Goal: Information Seeking & Learning: Learn about a topic

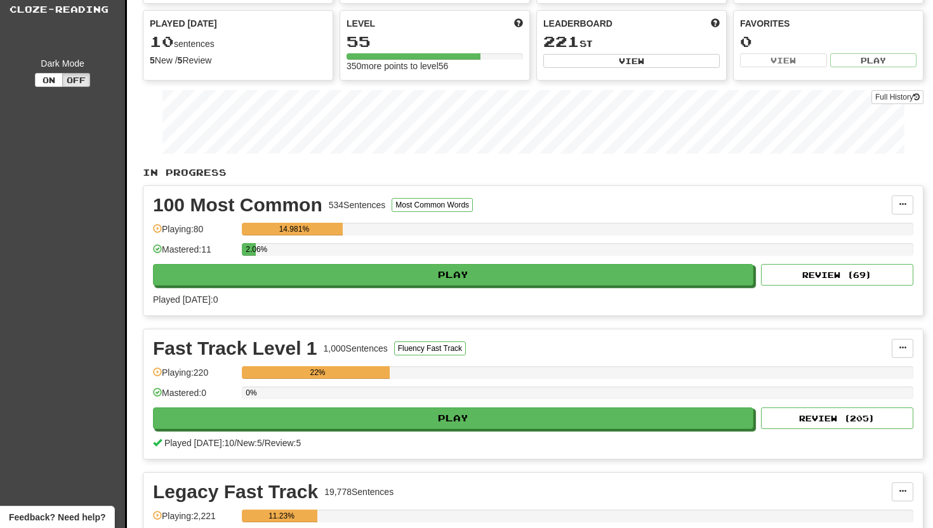
scroll to position [215, 0]
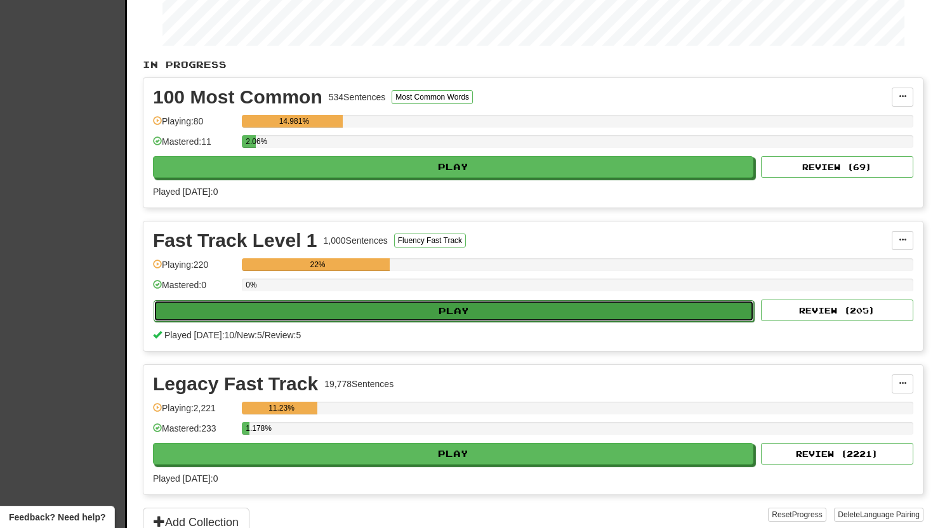
click at [333, 308] on button "Play" at bounding box center [454, 311] width 600 height 22
select select "**"
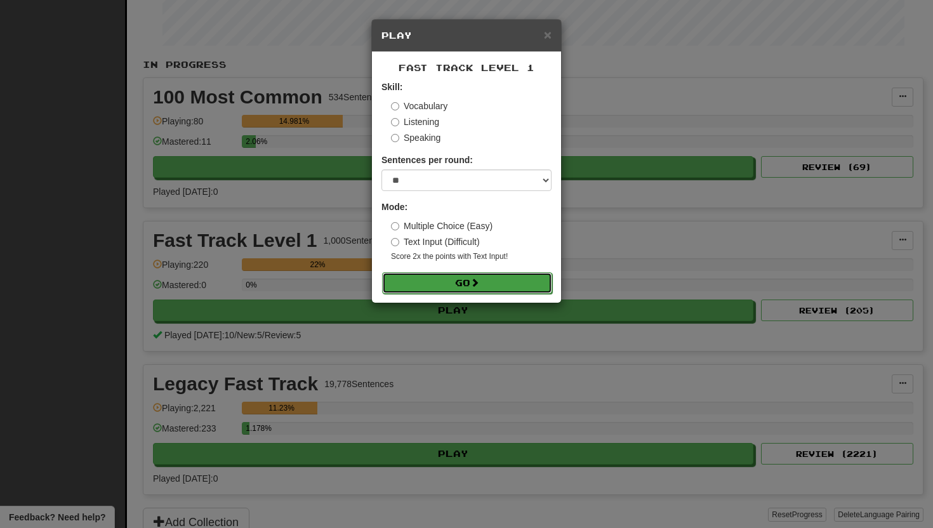
click at [402, 279] on button "Go" at bounding box center [467, 283] width 170 height 22
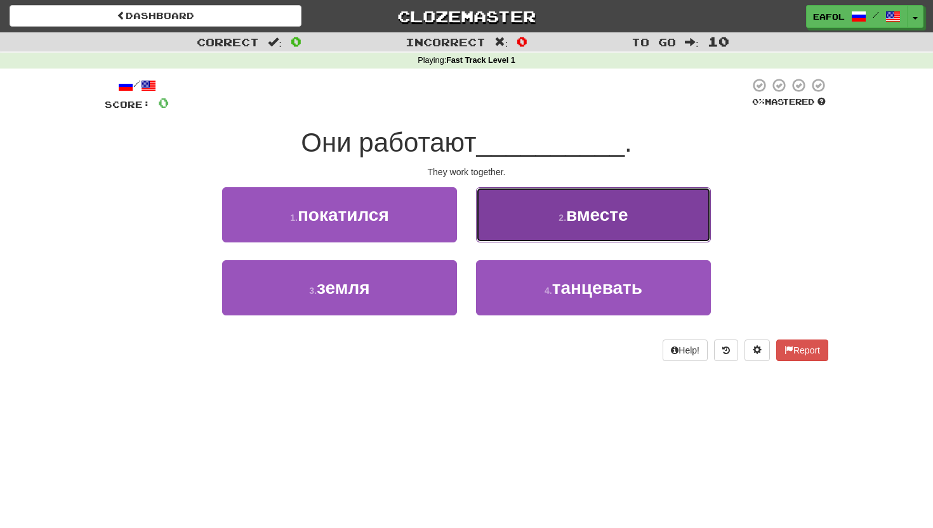
click at [548, 207] on button "2 . вместе" at bounding box center [593, 214] width 235 height 55
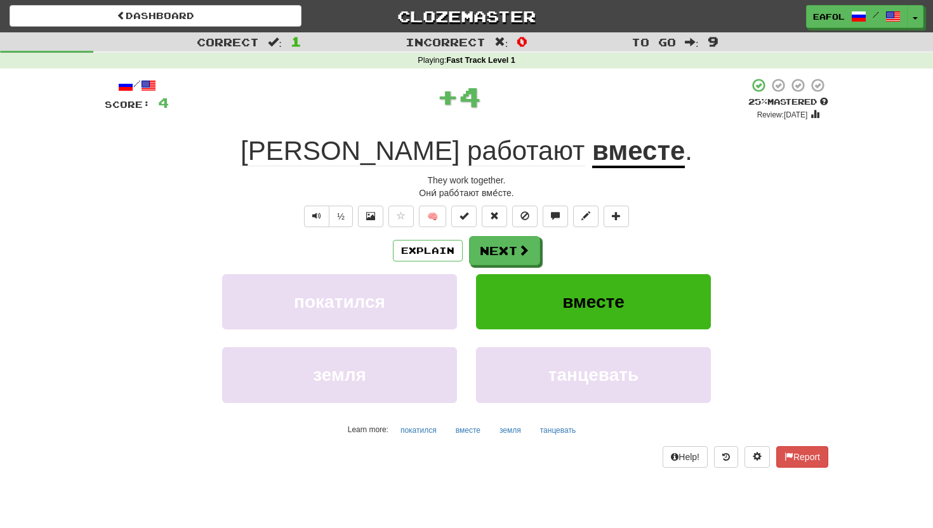
click at [592, 161] on u "вместе" at bounding box center [638, 152] width 93 height 32
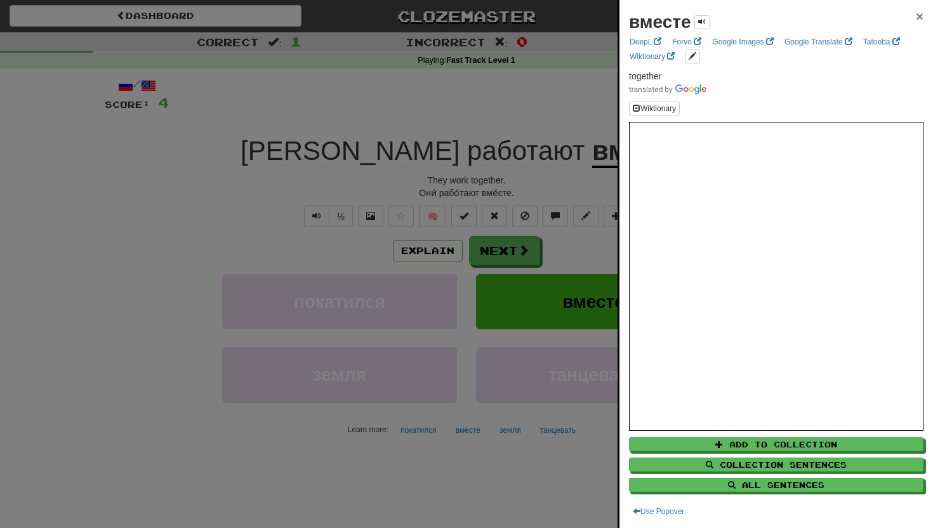
click at [921, 14] on span "×" at bounding box center [920, 16] width 8 height 15
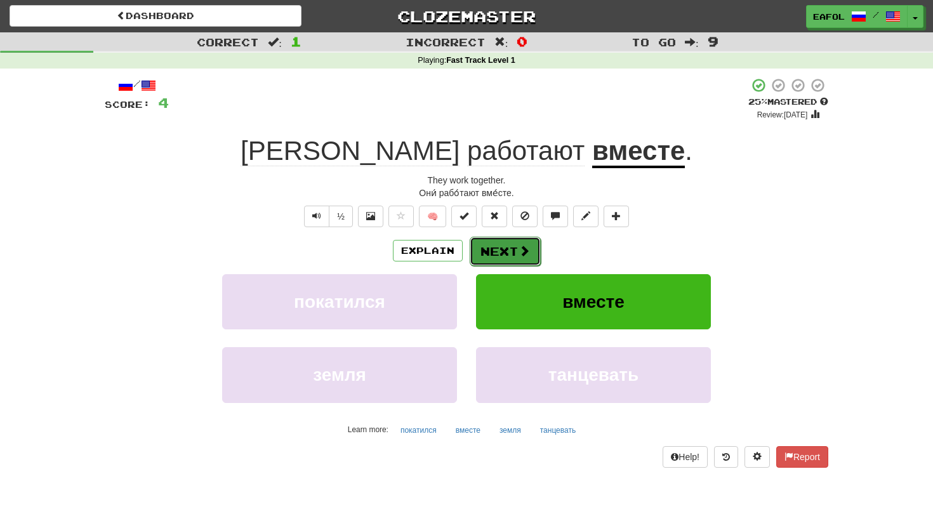
click at [481, 257] on button "Next" at bounding box center [505, 251] width 71 height 29
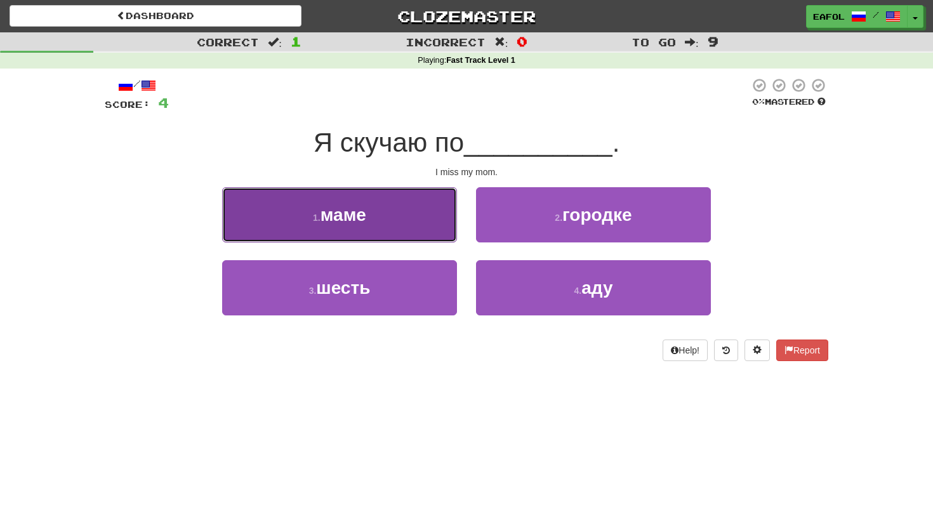
click at [383, 220] on button "1 . маме" at bounding box center [339, 214] width 235 height 55
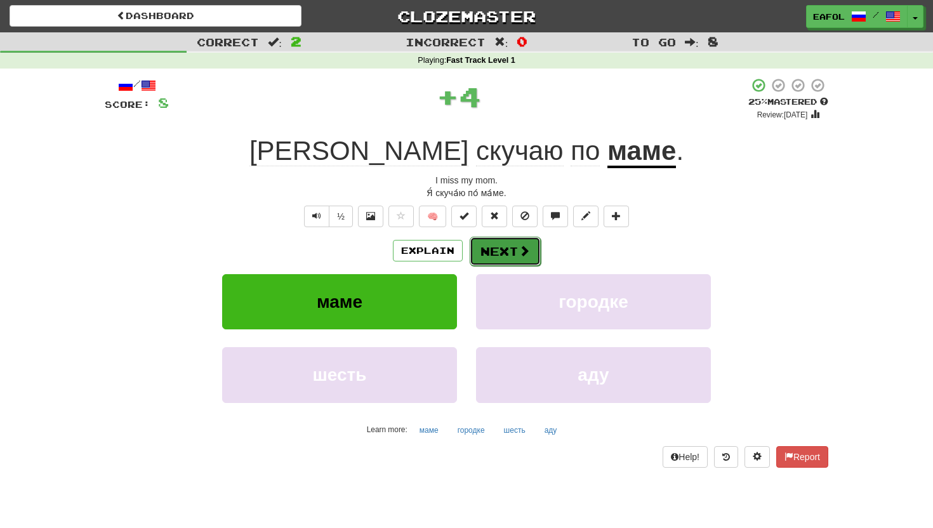
click at [529, 249] on button "Next" at bounding box center [505, 251] width 71 height 29
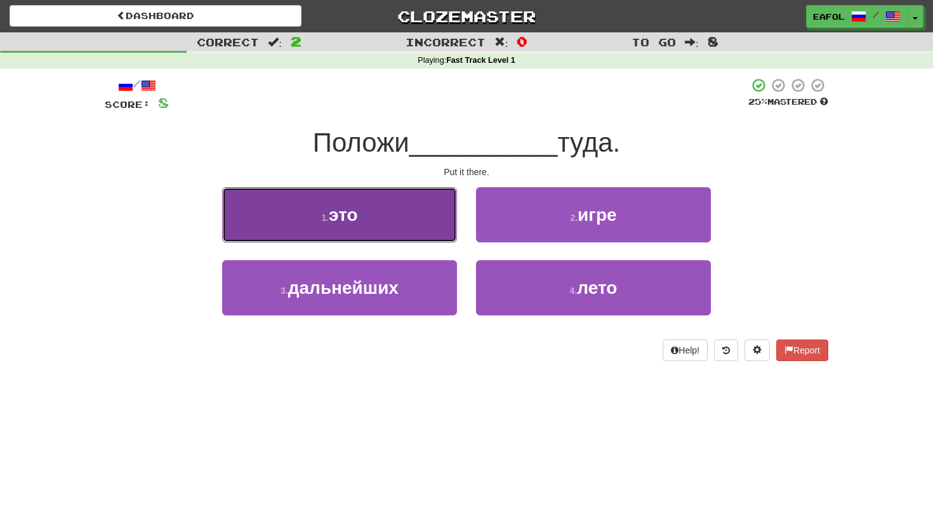
click at [393, 208] on button "1 . это" at bounding box center [339, 214] width 235 height 55
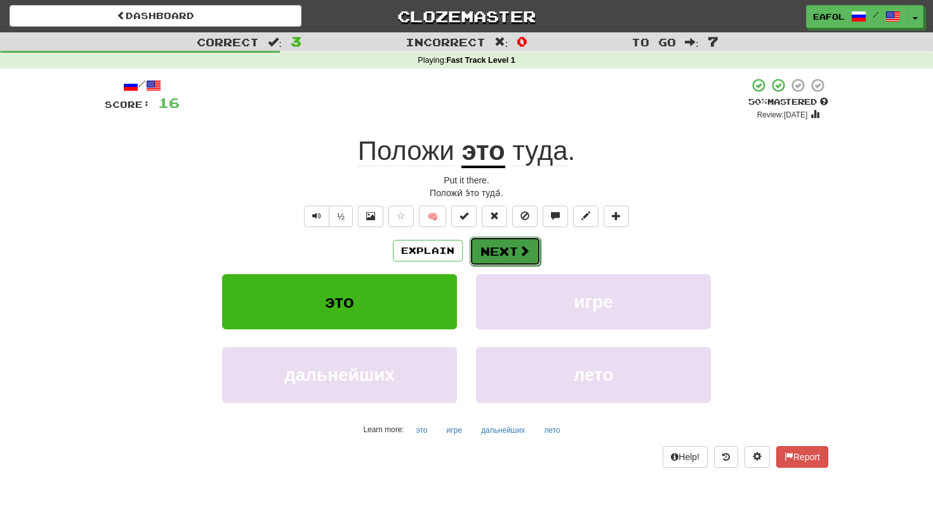
click at [505, 248] on button "Next" at bounding box center [505, 251] width 71 height 29
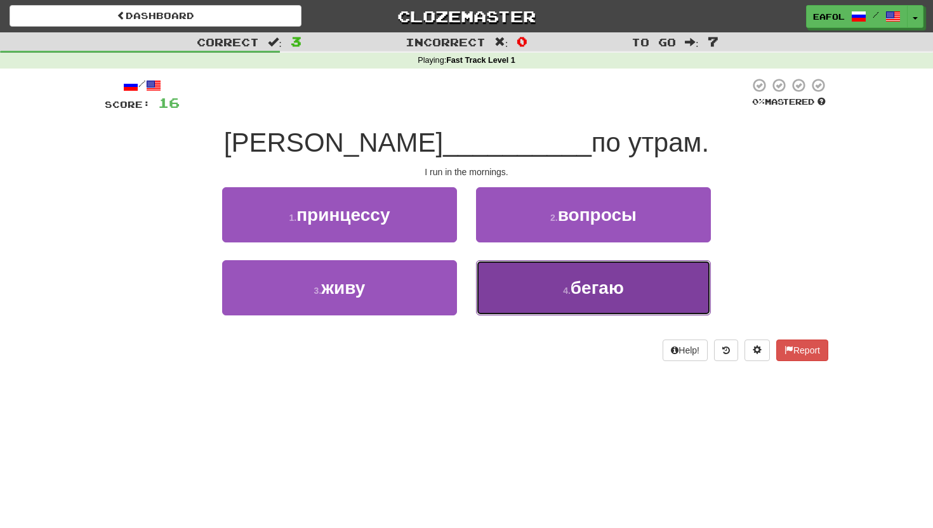
click at [553, 290] on button "4 . бегаю" at bounding box center [593, 287] width 235 height 55
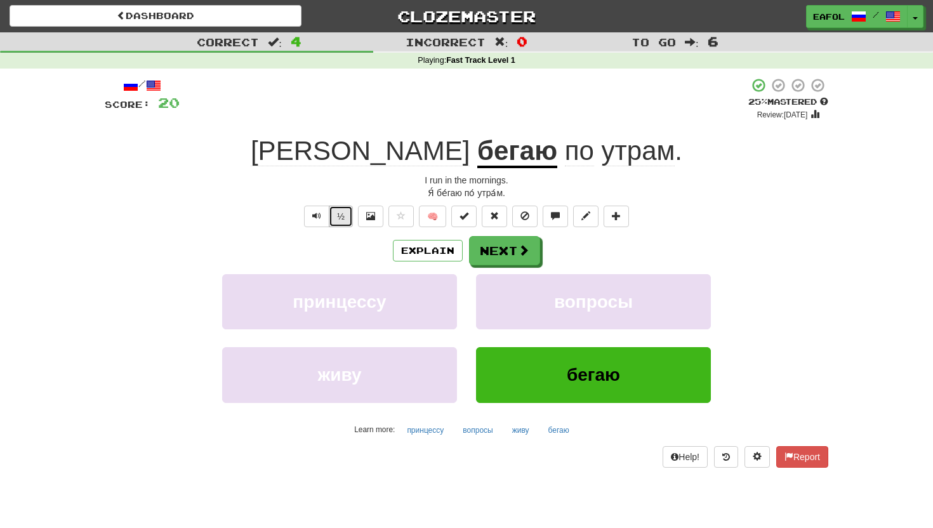
click at [343, 216] on button "½" at bounding box center [341, 217] width 24 height 22
click at [497, 249] on button "Next" at bounding box center [505, 251] width 71 height 29
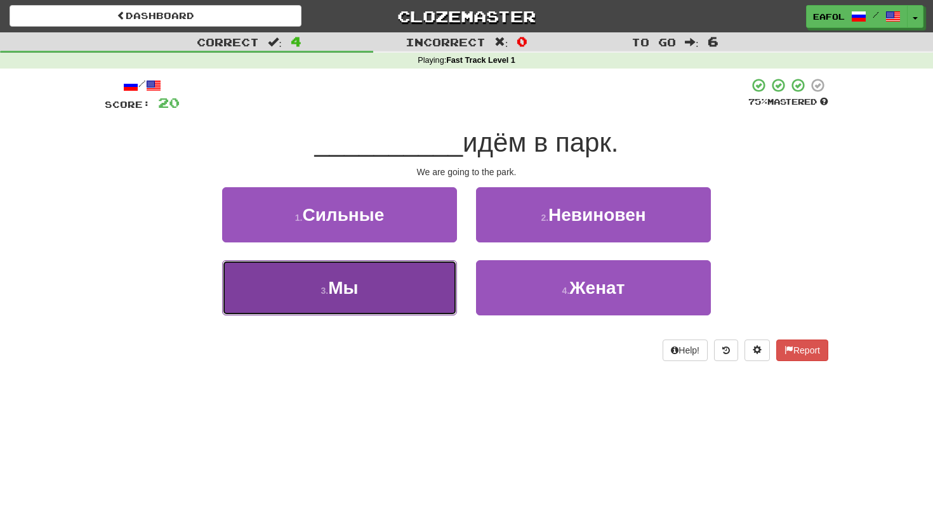
click at [395, 274] on button "3 . Мы" at bounding box center [339, 287] width 235 height 55
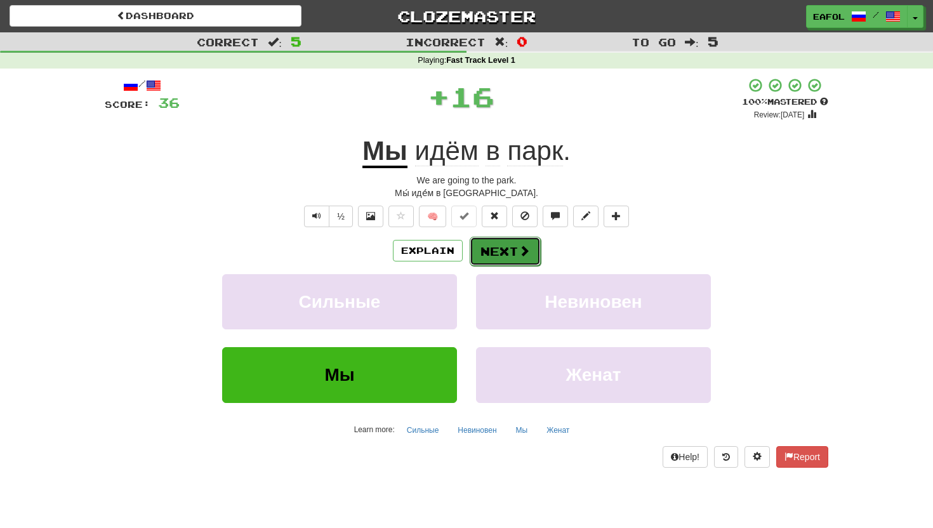
click at [499, 253] on button "Next" at bounding box center [505, 251] width 71 height 29
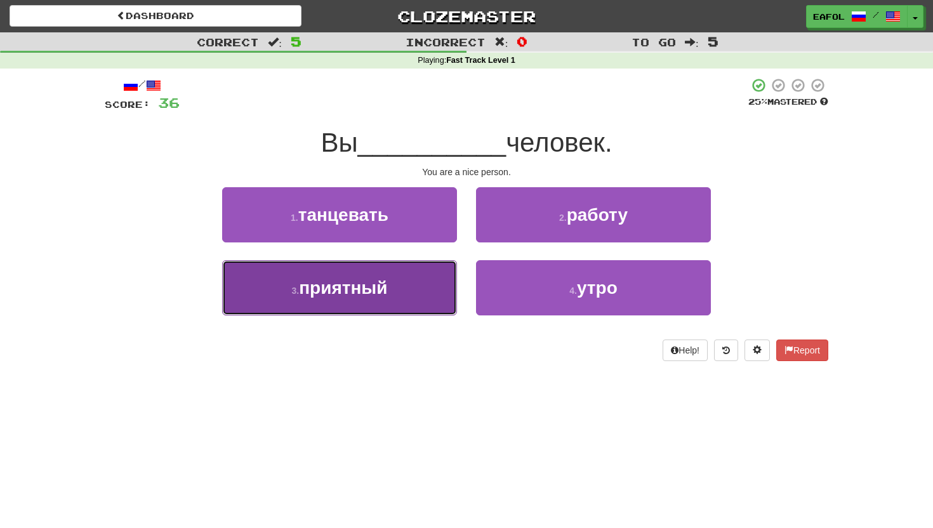
click at [402, 292] on button "3 . приятный" at bounding box center [339, 287] width 235 height 55
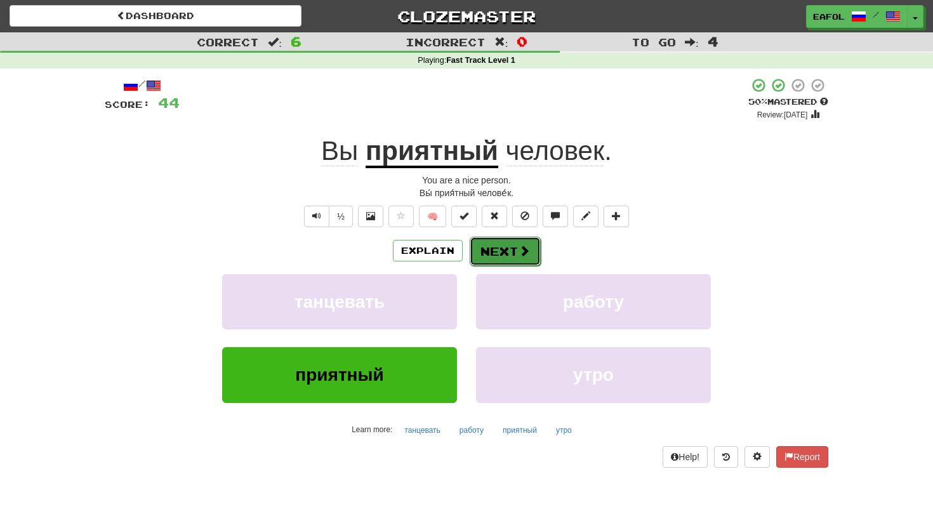
click at [494, 250] on button "Next" at bounding box center [505, 251] width 71 height 29
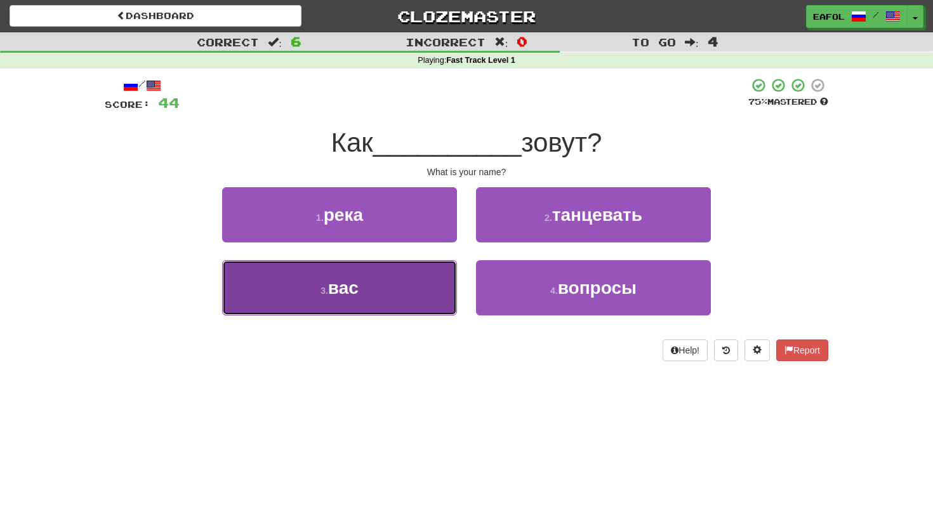
click at [407, 285] on button "3 . вас" at bounding box center [339, 287] width 235 height 55
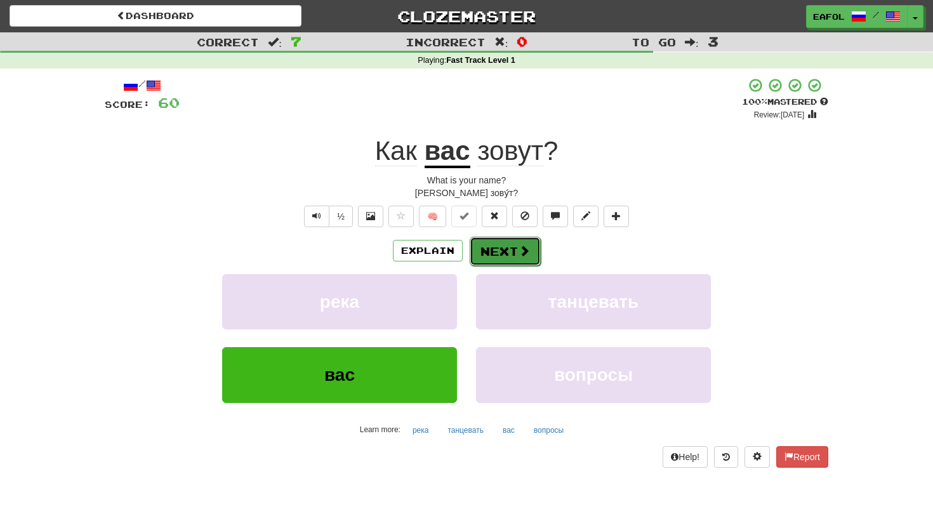
click at [487, 250] on button "Next" at bounding box center [505, 251] width 71 height 29
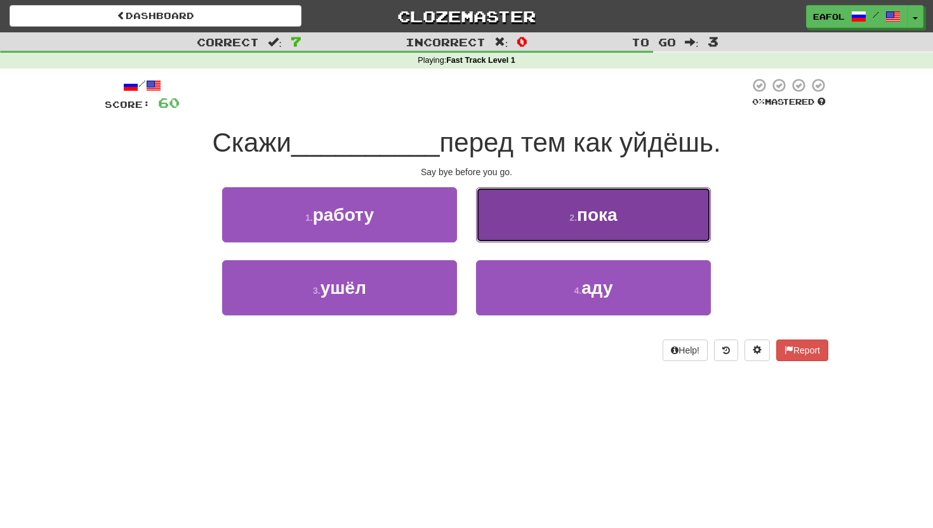
click at [546, 220] on button "2 . пока" at bounding box center [593, 214] width 235 height 55
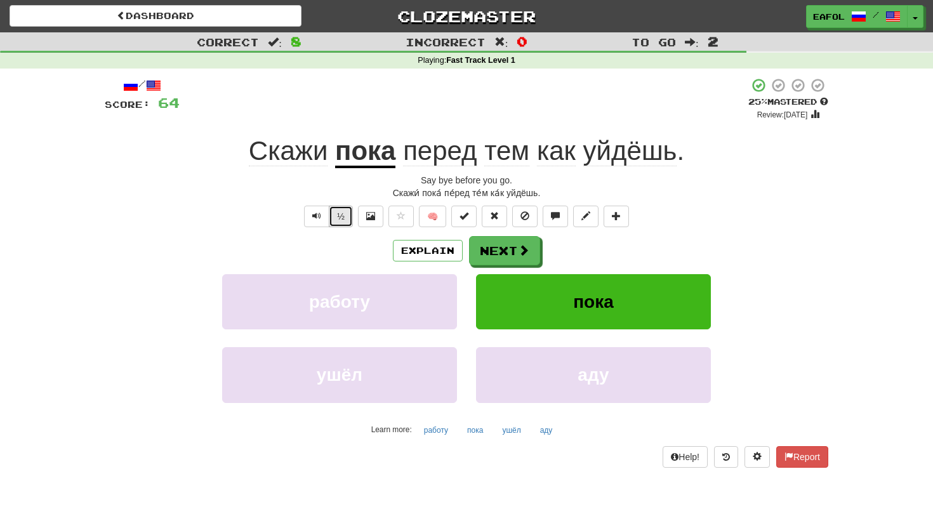
click at [349, 216] on button "½" at bounding box center [341, 217] width 24 height 22
click at [493, 249] on button "Next" at bounding box center [505, 251] width 71 height 29
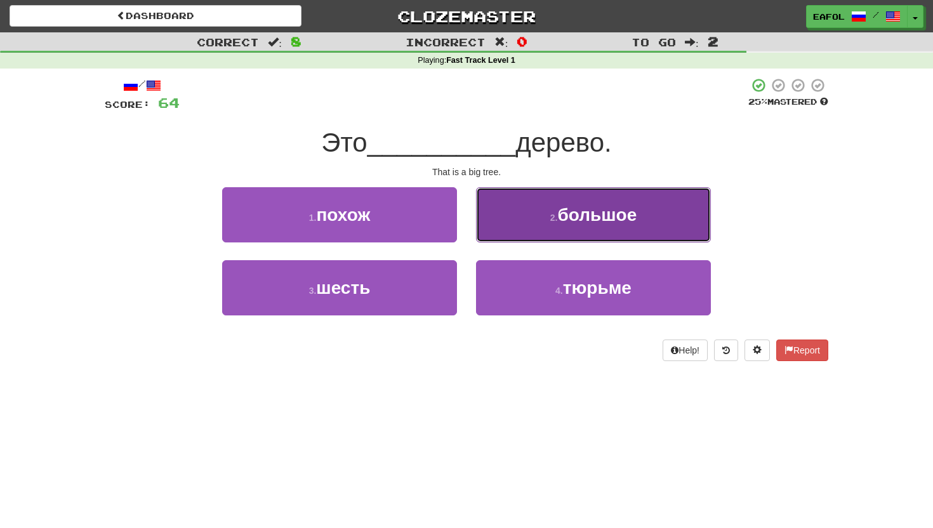
click at [525, 221] on button "2 . большое" at bounding box center [593, 214] width 235 height 55
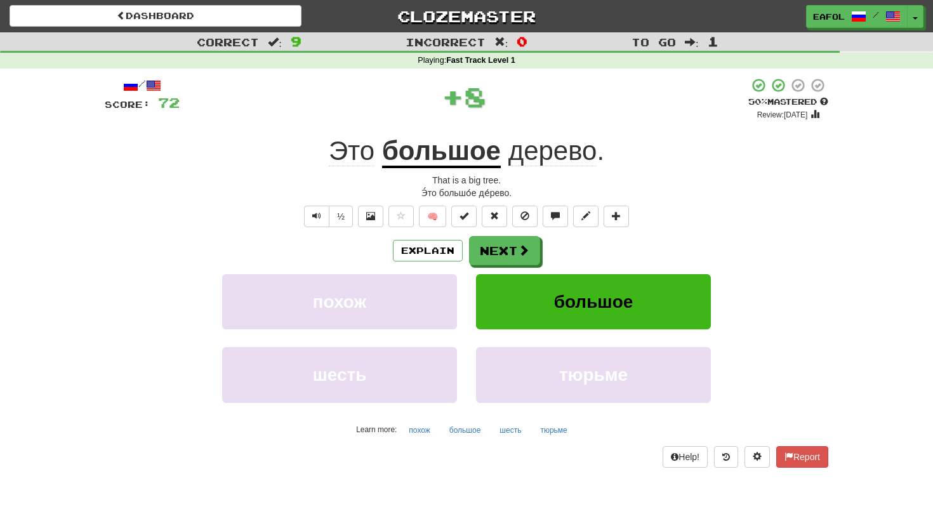
click at [450, 157] on u "большое" at bounding box center [441, 152] width 119 height 32
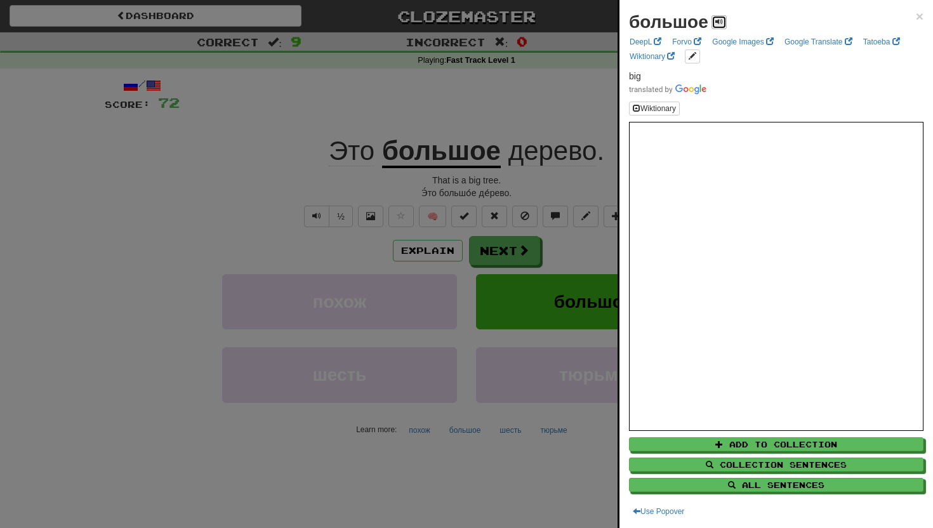
click at [716, 20] on span at bounding box center [719, 22] width 8 height 8
click at [919, 18] on span "×" at bounding box center [920, 16] width 8 height 15
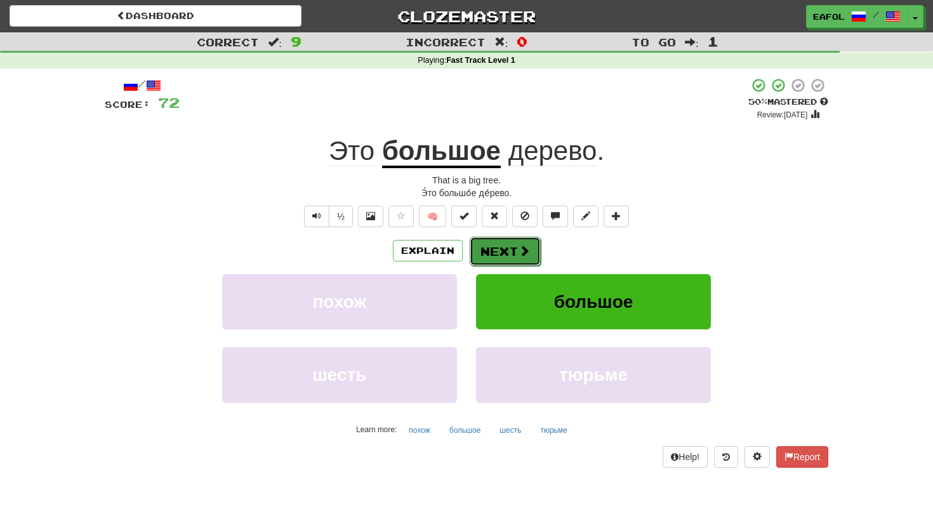
click at [506, 257] on button "Next" at bounding box center [505, 251] width 71 height 29
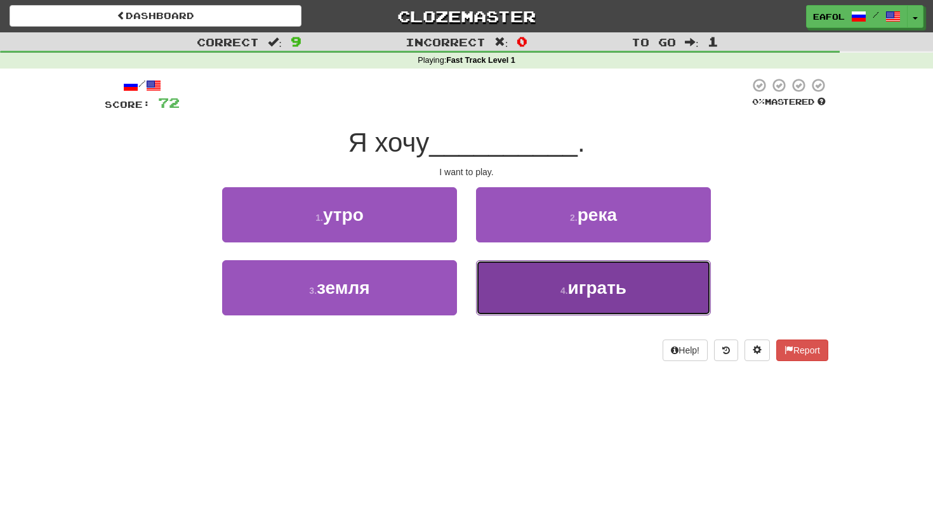
click at [551, 294] on button "4 . играть" at bounding box center [593, 287] width 235 height 55
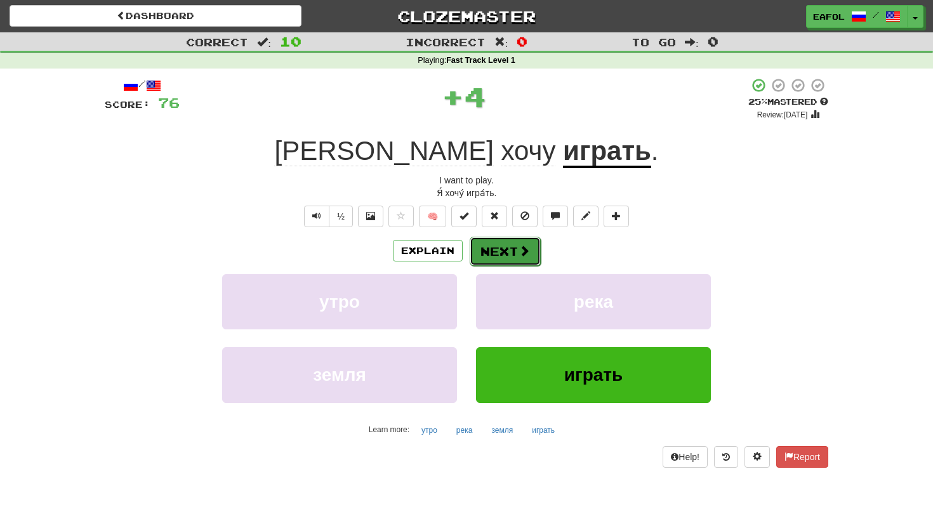
click at [492, 249] on button "Next" at bounding box center [505, 251] width 71 height 29
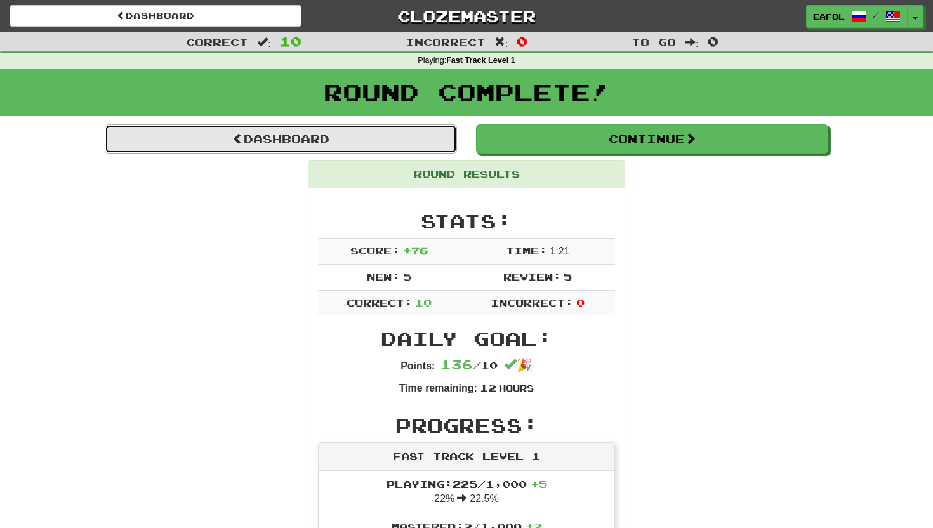
click at [419, 140] on link "Dashboard" at bounding box center [281, 138] width 352 height 29
